Goal: Check status: Check status

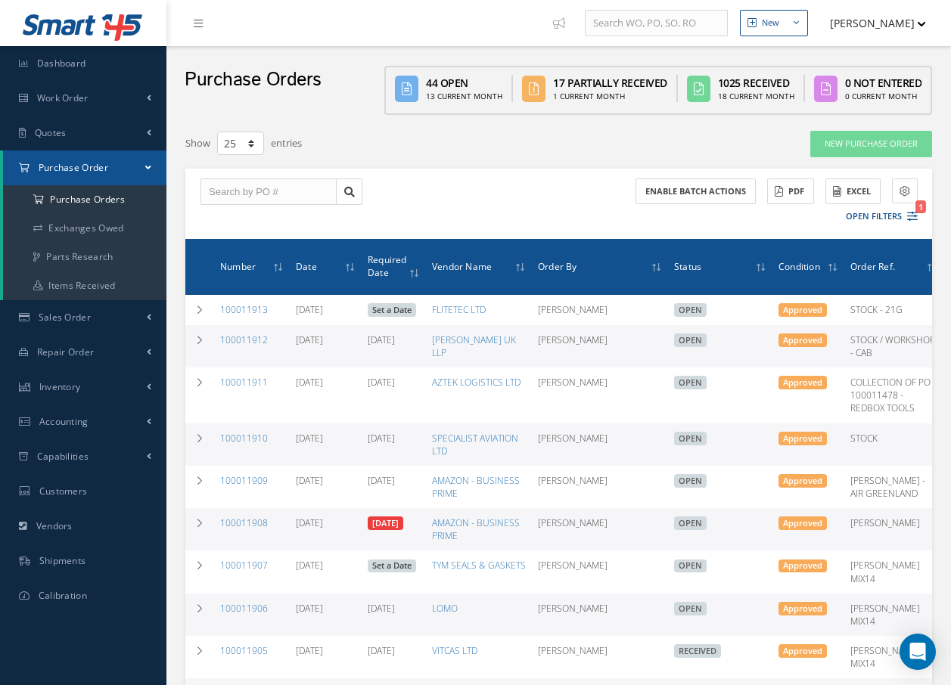
select select "25"
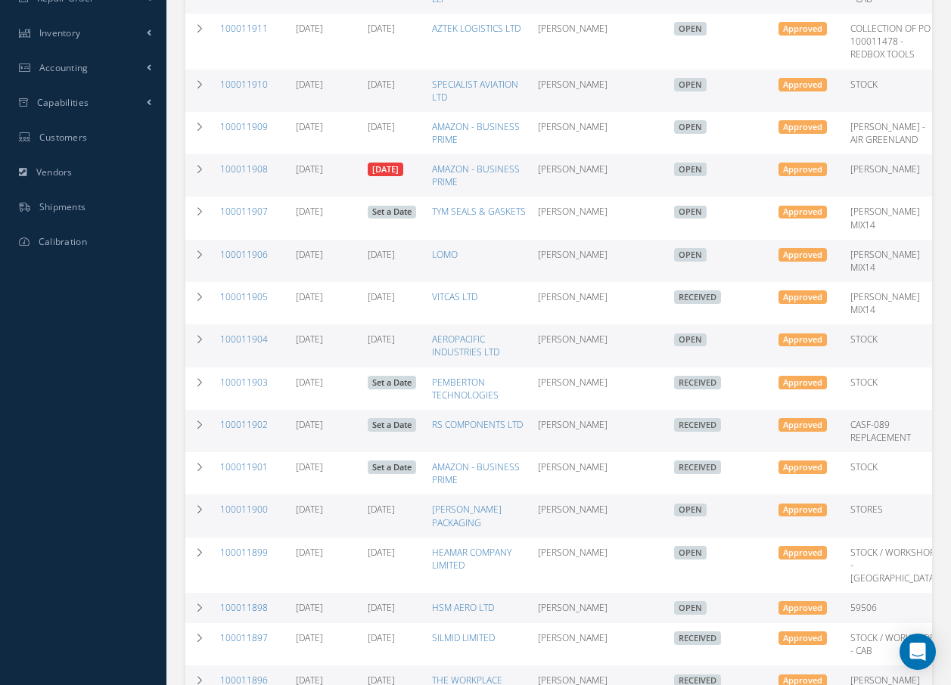
scroll to position [378, 0]
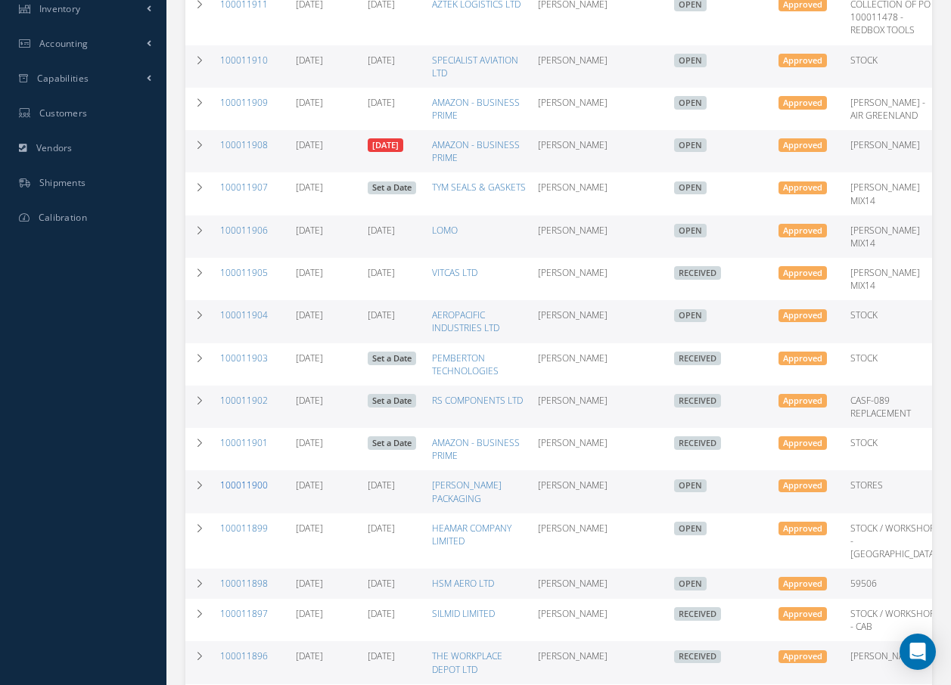
click at [240, 492] on link "100011900" at bounding box center [244, 485] width 48 height 13
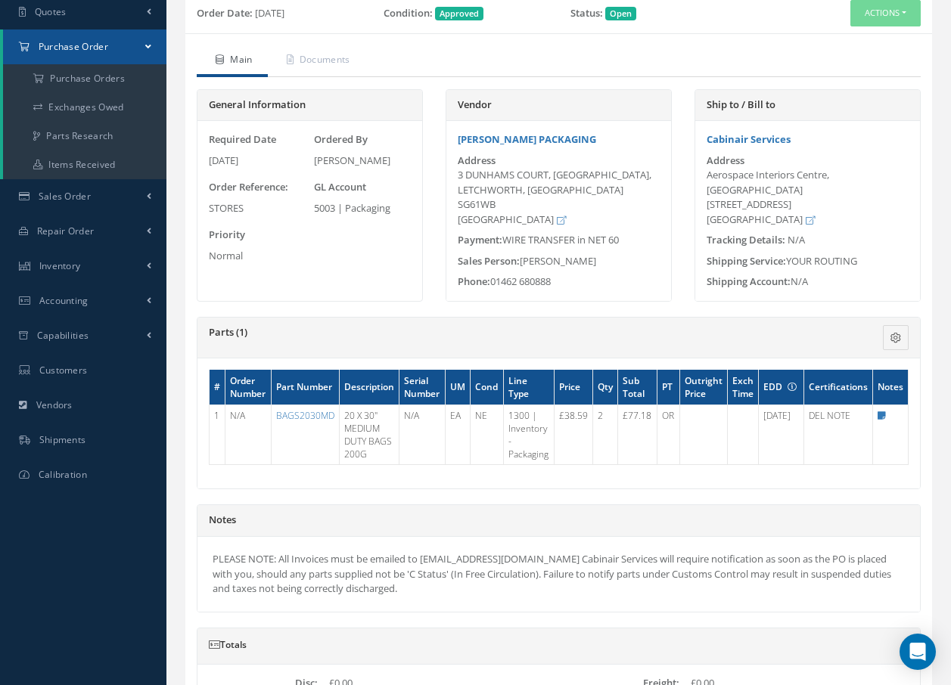
scroll to position [151, 0]
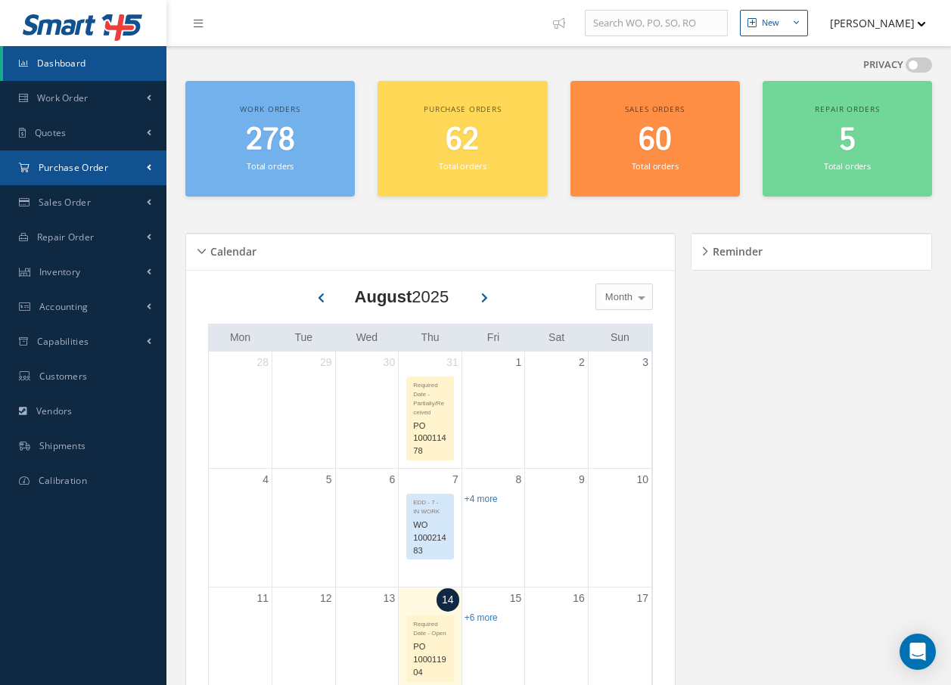
click at [115, 162] on link "Purchase Order" at bounding box center [83, 168] width 166 height 35
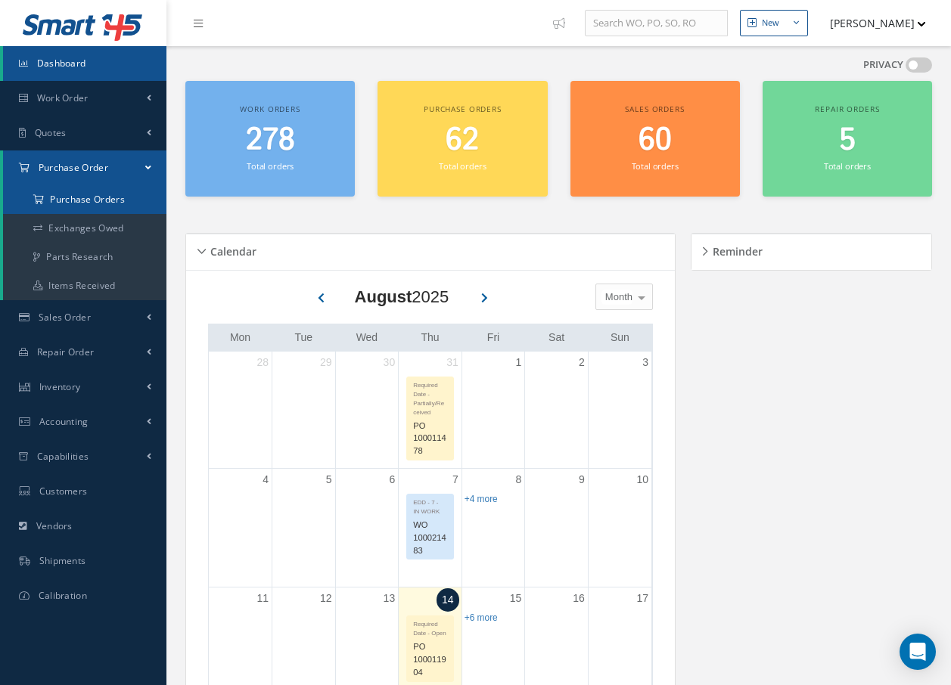
click at [96, 202] on a=1&status_id=2&status_id=3&status_id=5&collapsedFilters"] "Purchase Orders" at bounding box center [84, 199] width 163 height 29
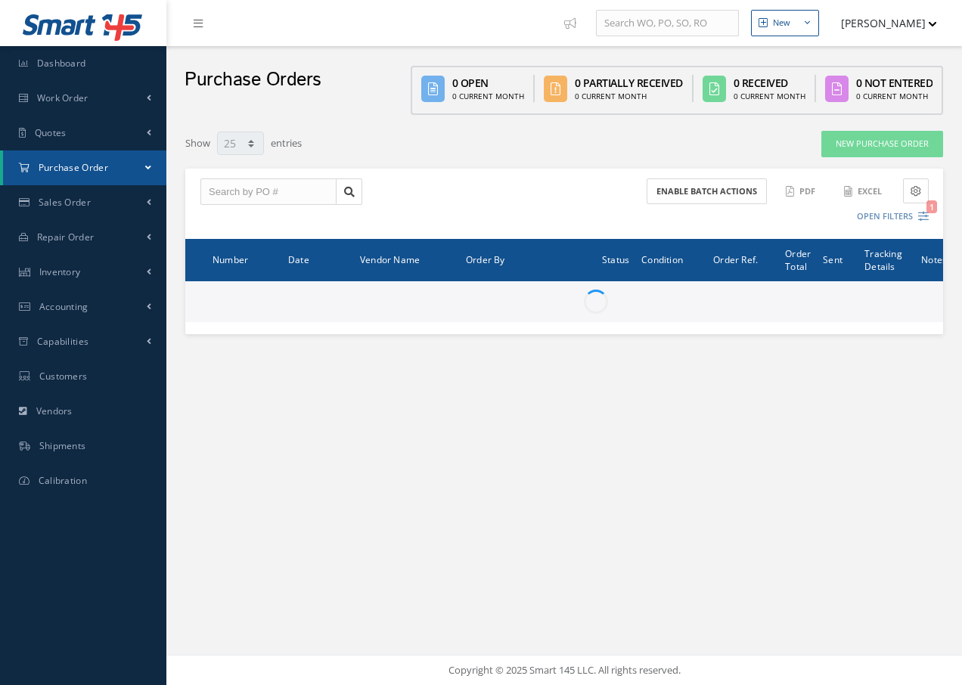
select select "25"
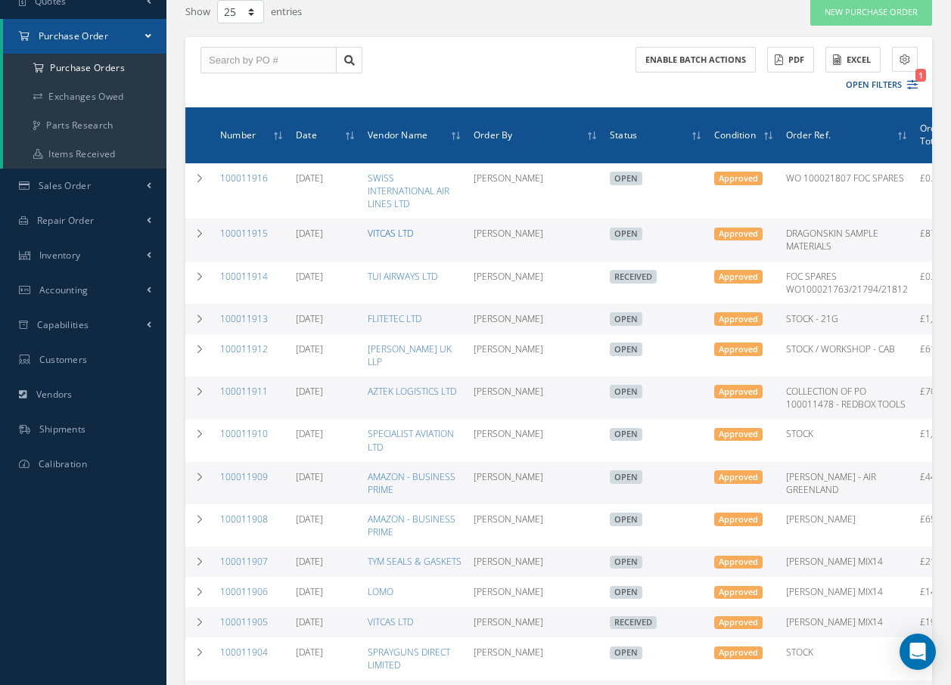
scroll to position [151, 0]
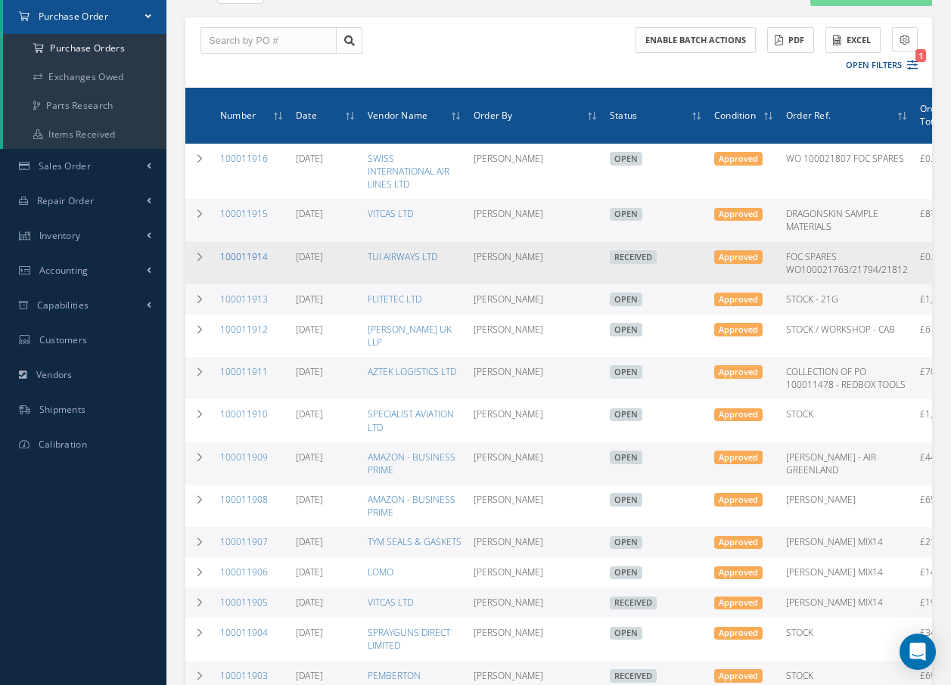
click at [246, 252] on link "100011914" at bounding box center [244, 256] width 48 height 13
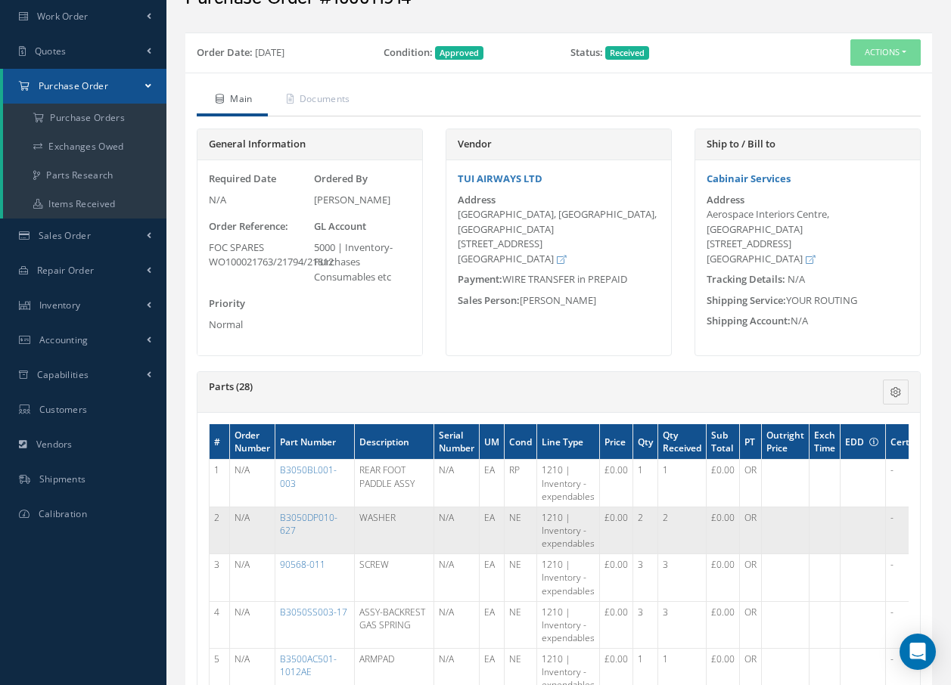
scroll to position [76, 0]
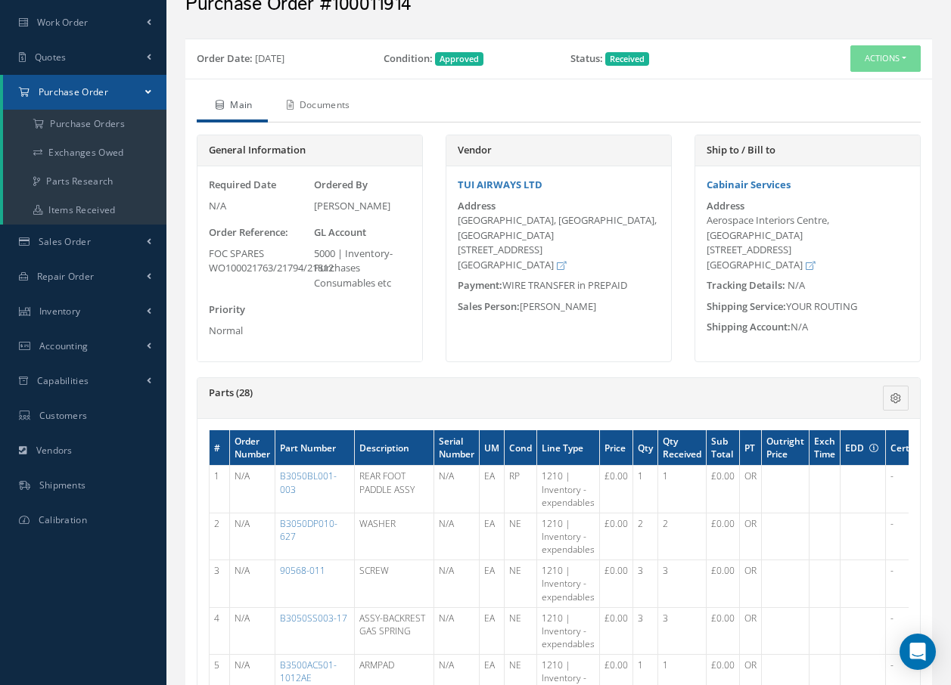
click at [338, 108] on link "Documents" at bounding box center [317, 107] width 98 height 32
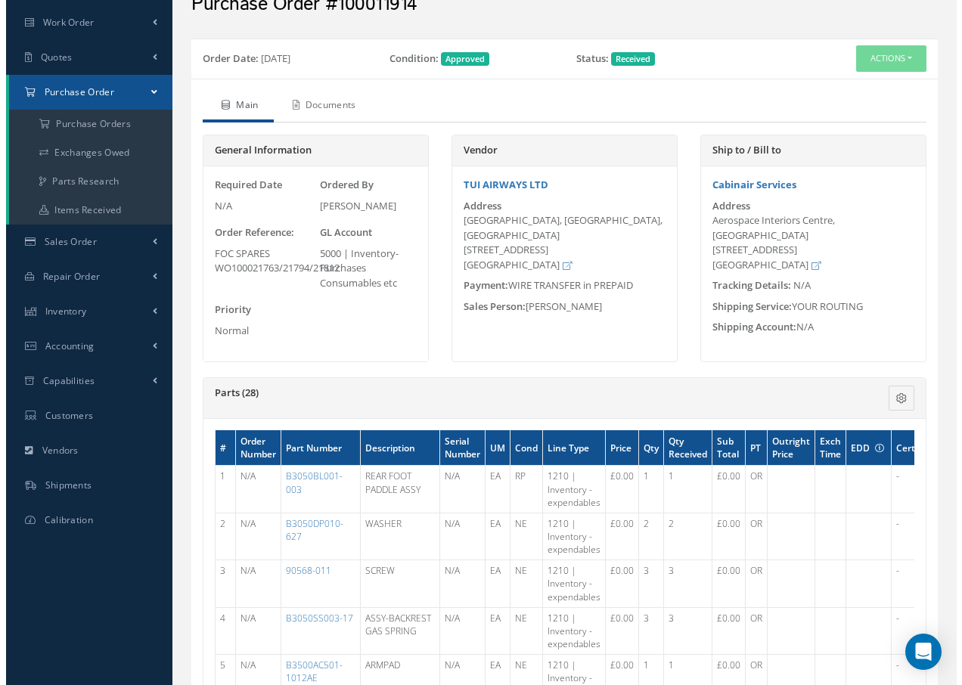
scroll to position [0, 0]
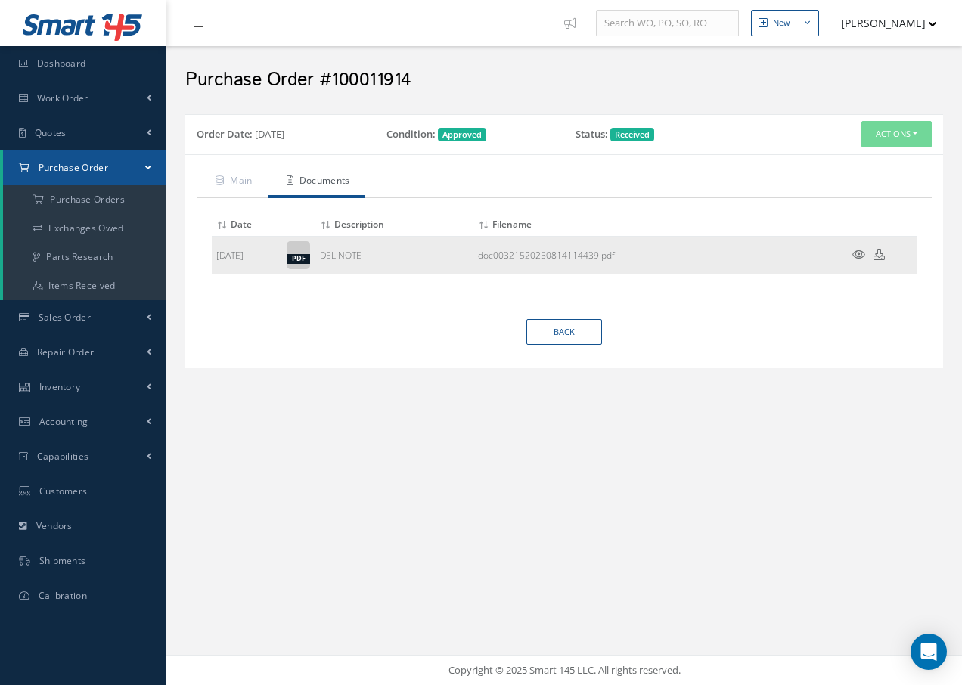
click at [854, 254] on icon at bounding box center [859, 254] width 13 height 11
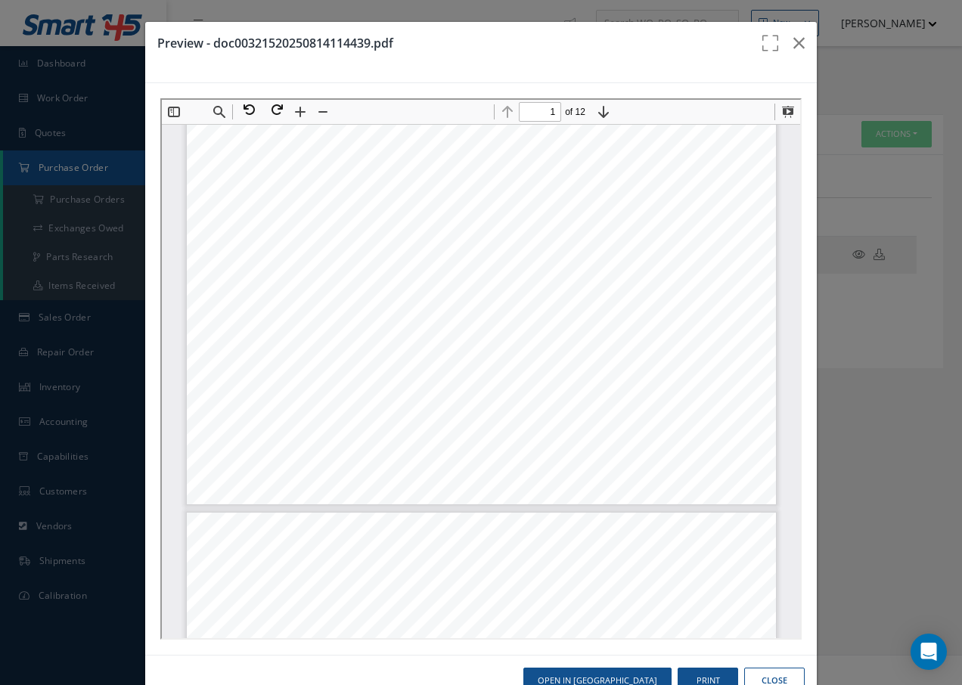
scroll to position [461, 0]
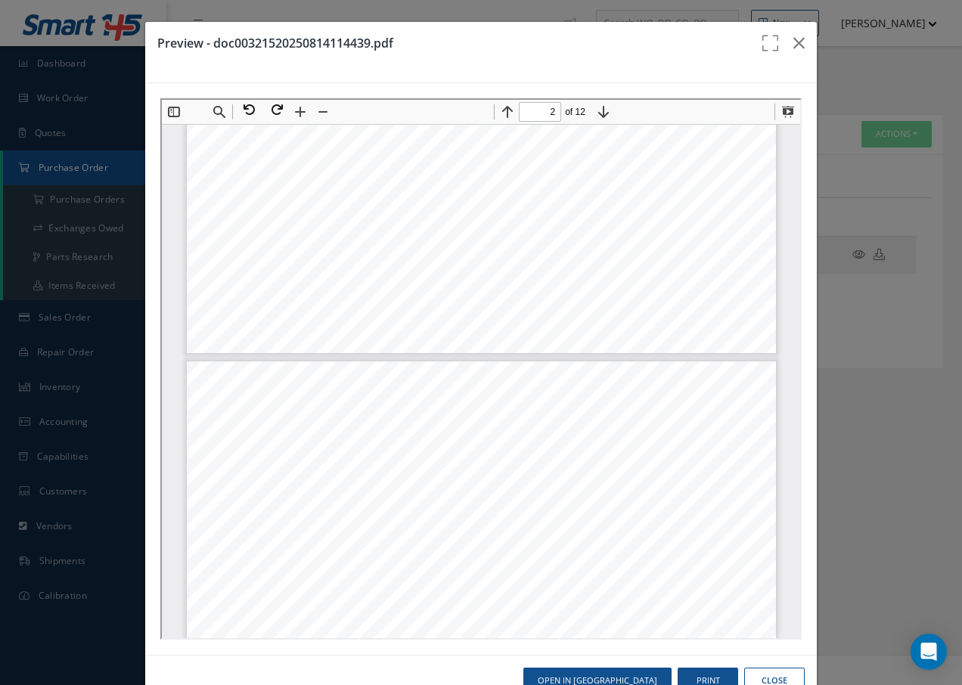
type input "1"
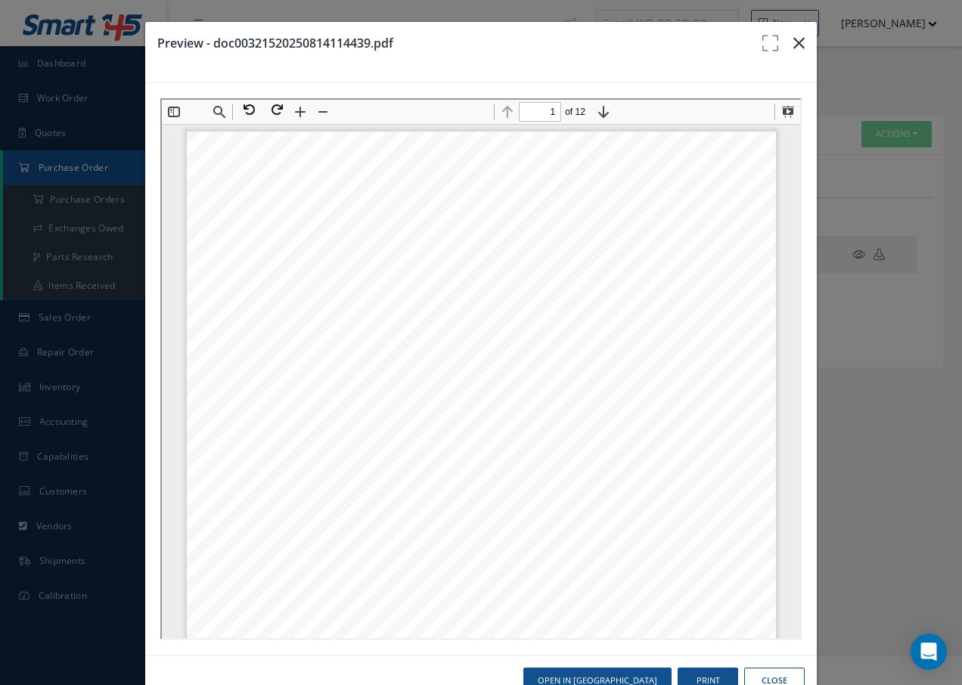
click at [794, 37] on icon "button" at bounding box center [799, 43] width 11 height 18
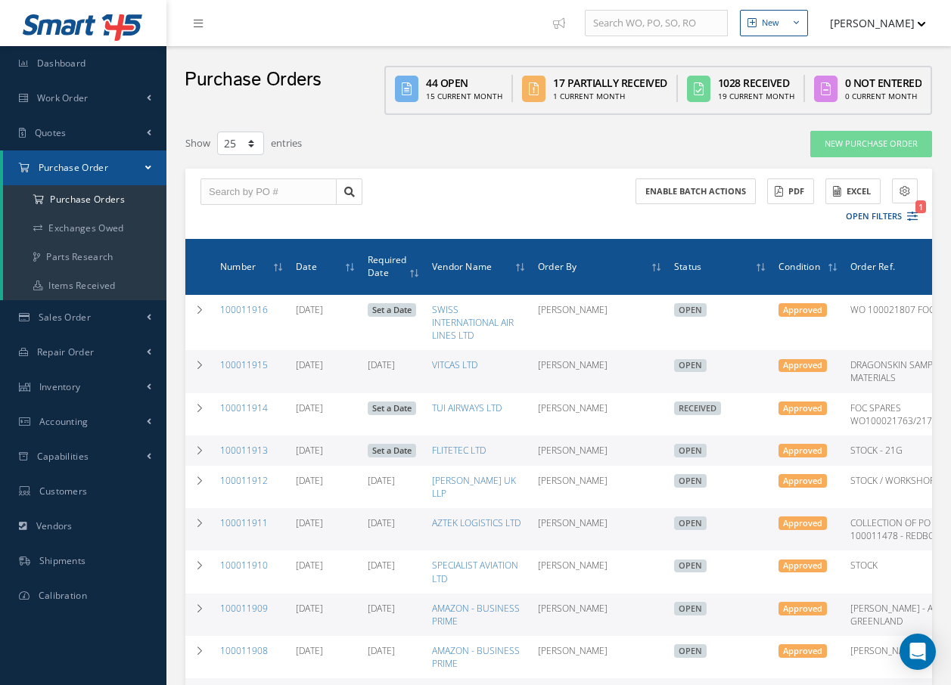
select select "25"
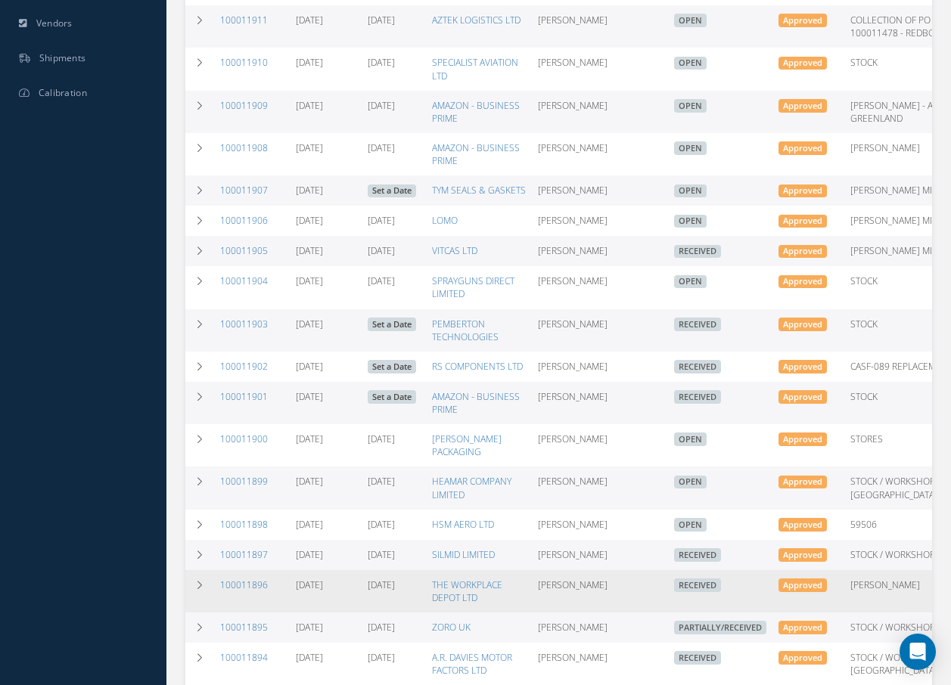
scroll to position [605, 0]
